Goal: Task Accomplishment & Management: Manage account settings

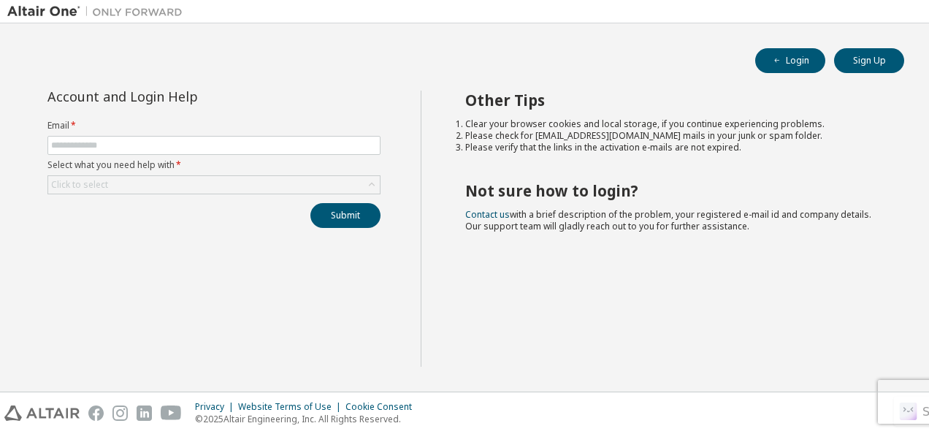
click at [26, 302] on div "Account and Login Help Email * Select what you need help with * Click to select…" at bounding box center [213, 229] width 413 height 276
click at [143, 146] on input "text" at bounding box center [214, 145] width 326 height 12
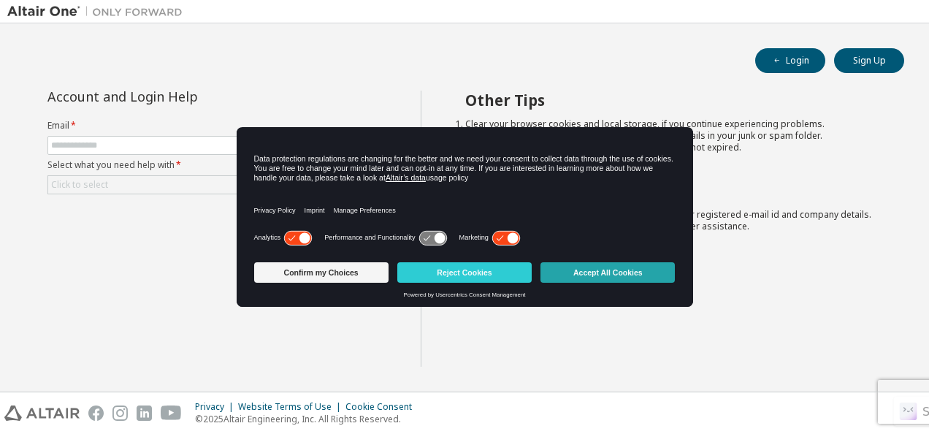
click at [586, 266] on button "Accept All Cookies" at bounding box center [607, 272] width 134 height 20
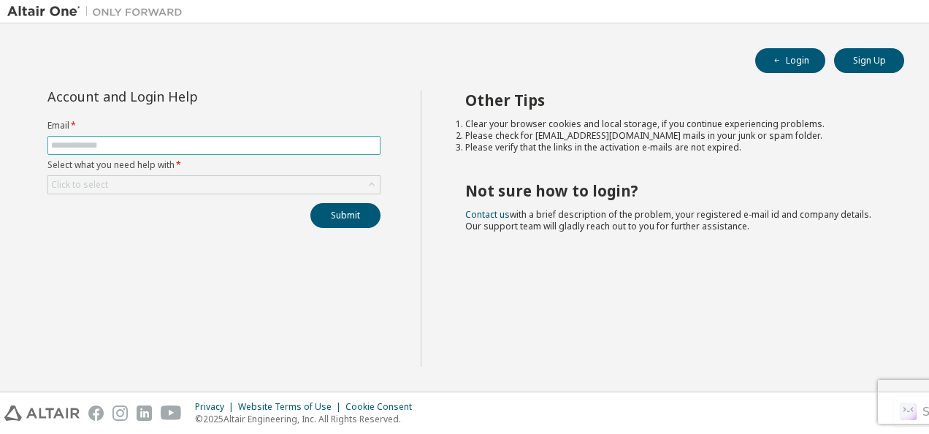
click at [158, 145] on input "text" at bounding box center [214, 145] width 326 height 12
type input "**********"
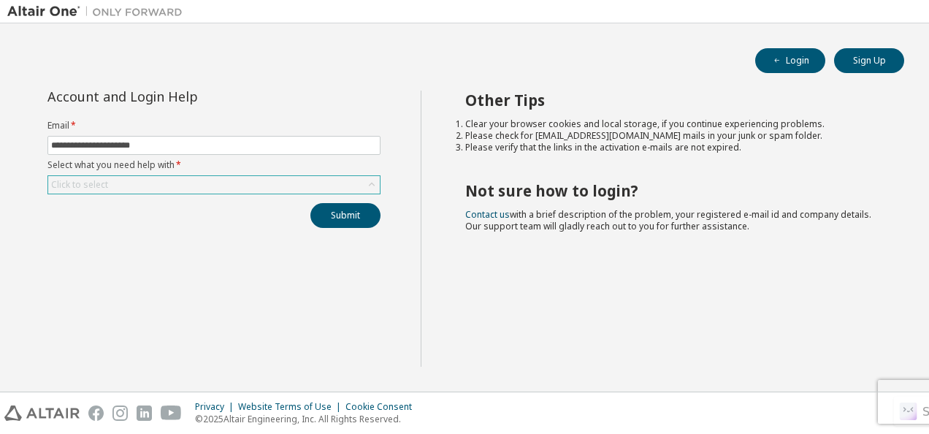
click at [270, 188] on div "Click to select" at bounding box center [213, 185] width 331 height 18
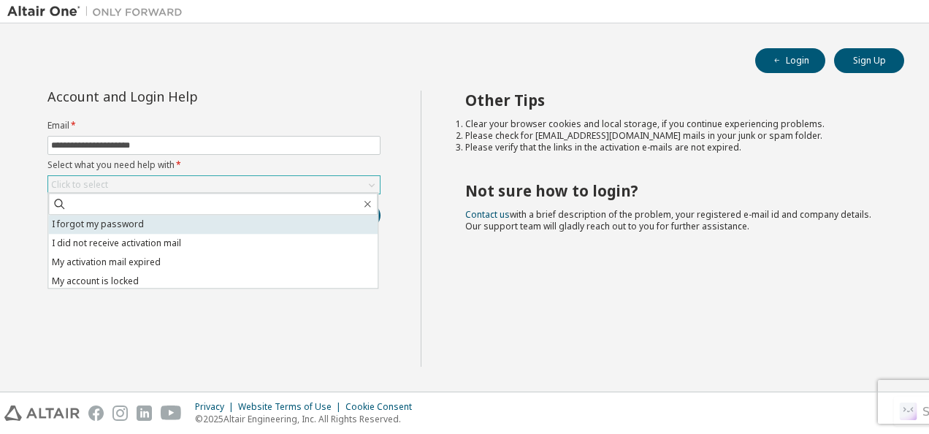
click at [221, 226] on li "I forgot my password" at bounding box center [212, 224] width 329 height 19
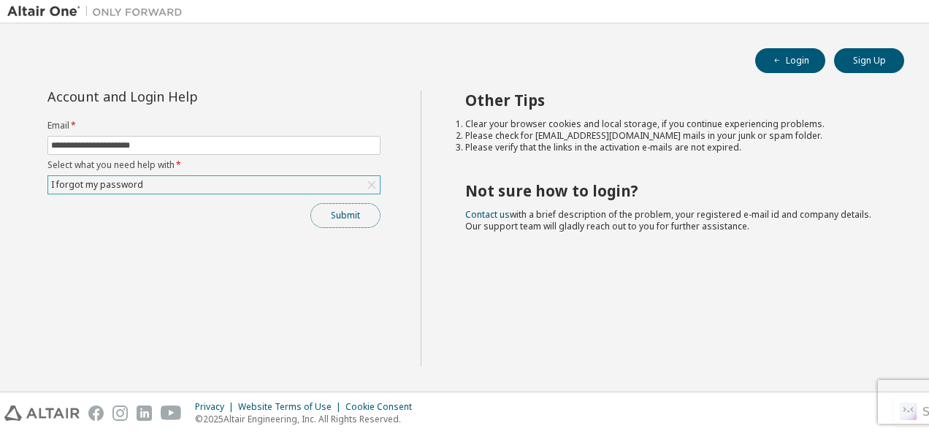
click at [333, 215] on button "Submit" at bounding box center [345, 215] width 70 height 25
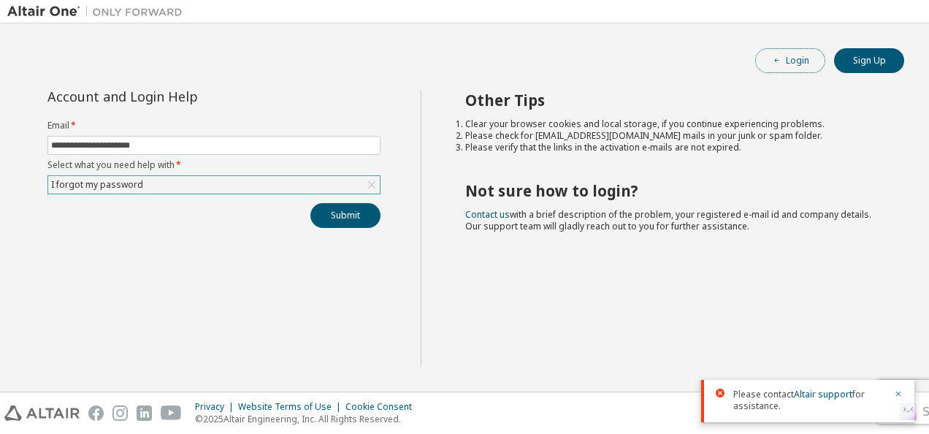
click at [799, 66] on button "Login" at bounding box center [790, 60] width 70 height 25
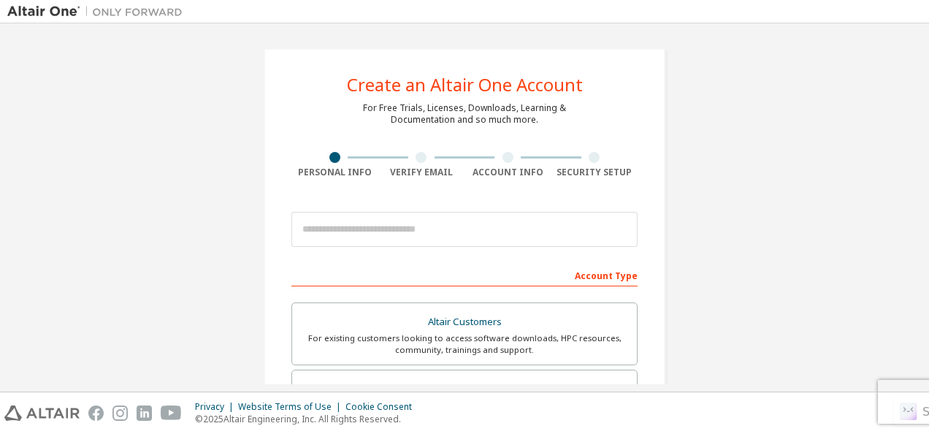
type input "**********"
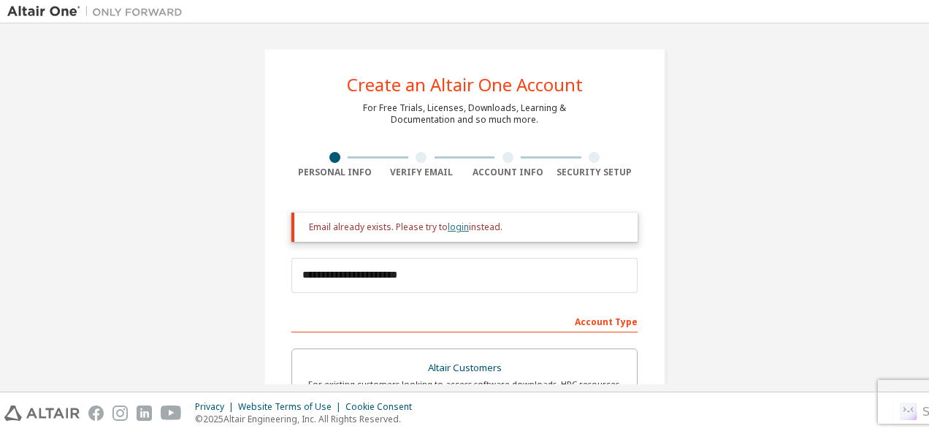
click at [455, 226] on link "login" at bounding box center [458, 226] width 21 height 12
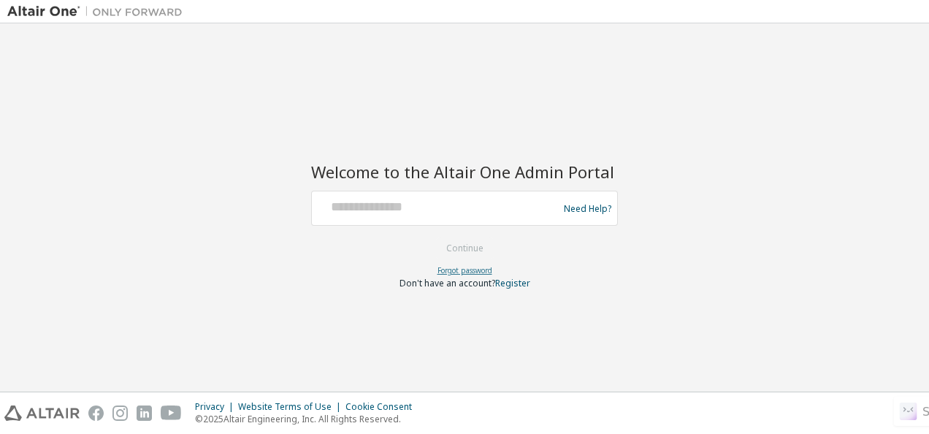
click at [468, 272] on link "Forgot password" at bounding box center [464, 270] width 55 height 10
